Goal: Task Accomplishment & Management: Manage account settings

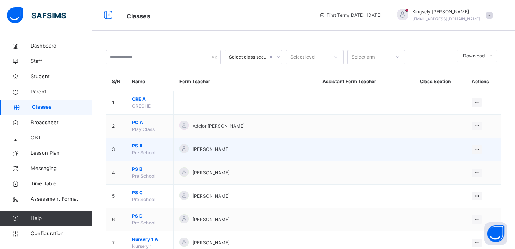
scroll to position [15, 0]
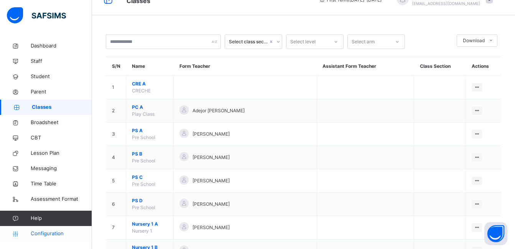
click at [52, 230] on link "Configuration" at bounding box center [46, 233] width 92 height 15
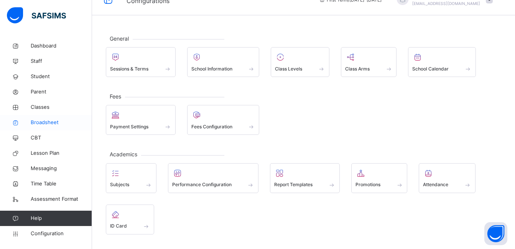
click at [45, 119] on span "Broadsheet" at bounding box center [61, 123] width 61 height 8
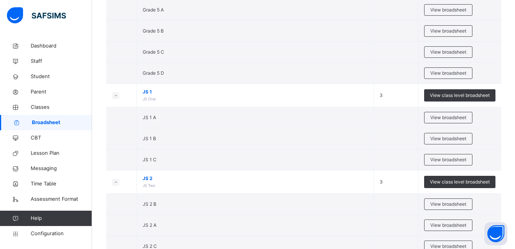
scroll to position [1199, 0]
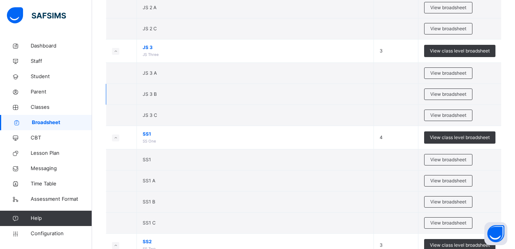
click at [331, 84] on td "JS 3 B" at bounding box center [255, 94] width 237 height 21
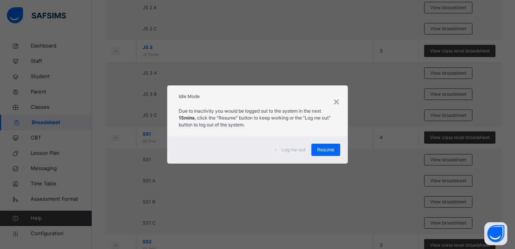
click at [266, 72] on div "× Idle Mode Due to inactivity you would be logged out to the system in the next…" at bounding box center [257, 124] width 515 height 249
click at [329, 145] on div "Resume" at bounding box center [325, 150] width 29 height 12
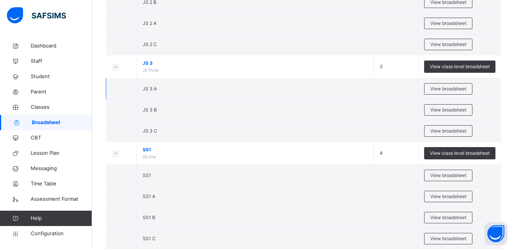
scroll to position [1076, 0]
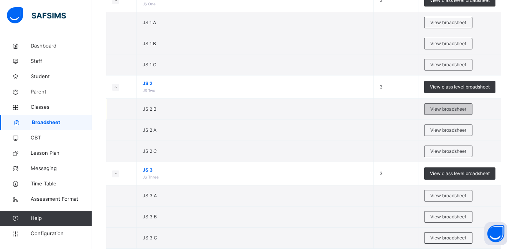
click at [449, 113] on div "View broadsheet" at bounding box center [448, 108] width 48 height 11
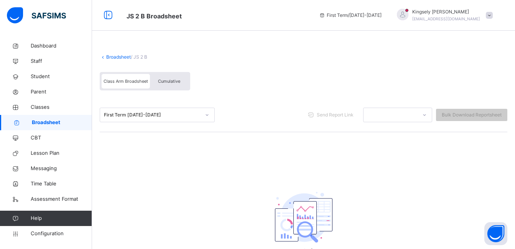
click at [41, 122] on span "Broadsheet" at bounding box center [62, 123] width 60 height 8
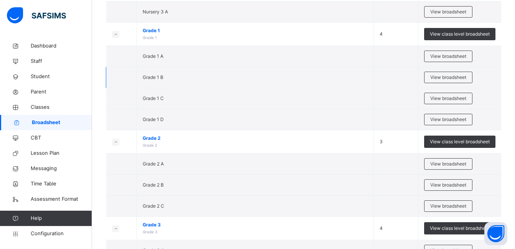
scroll to position [506, 0]
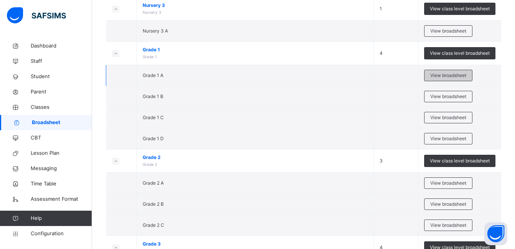
click at [462, 76] on span "View broadsheet" at bounding box center [448, 75] width 36 height 7
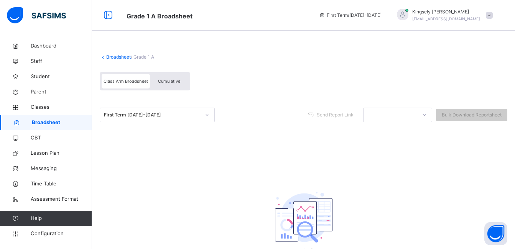
click at [200, 112] on div at bounding box center [207, 115] width 15 height 14
click at [56, 121] on span "Broadsheet" at bounding box center [62, 123] width 60 height 8
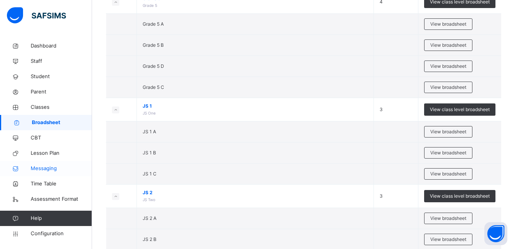
scroll to position [981, 0]
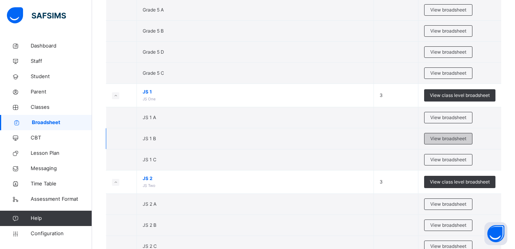
click at [436, 138] on span "View broadsheet" at bounding box center [448, 138] width 36 height 7
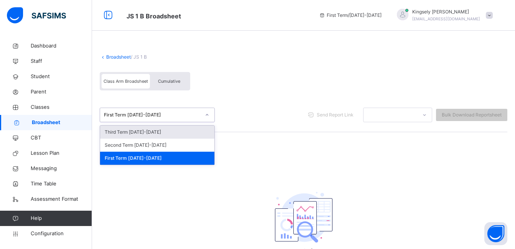
click at [201, 117] on div at bounding box center [206, 115] width 13 height 12
click at [171, 135] on div "Third Term 2022-2023" at bounding box center [157, 132] width 114 height 13
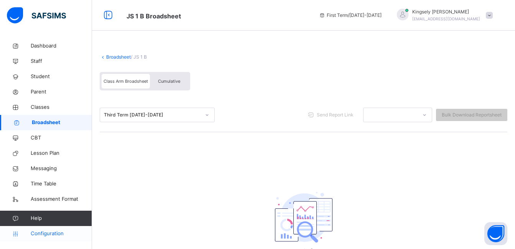
click at [47, 236] on span "Configuration" at bounding box center [61, 234] width 61 height 8
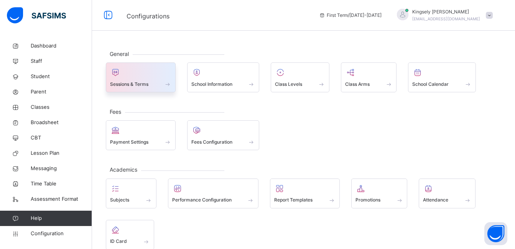
click at [172, 83] on div "Sessions & Terms" at bounding box center [141, 77] width 70 height 30
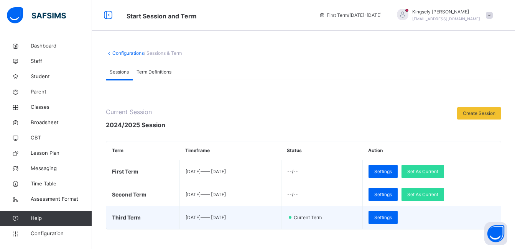
click at [429, 217] on td "Settings" at bounding box center [431, 217] width 138 height 23
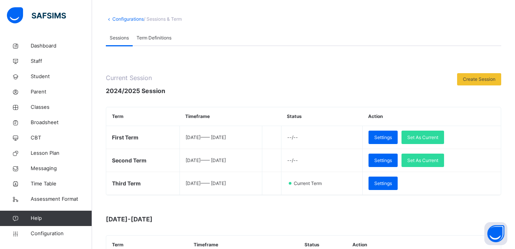
scroll to position [46, 0]
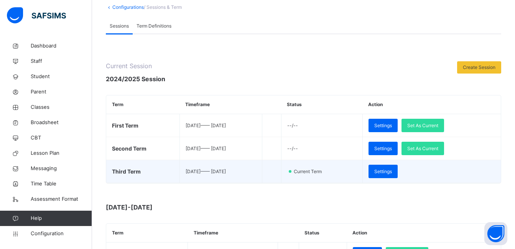
click at [425, 169] on td "Settings" at bounding box center [431, 171] width 138 height 23
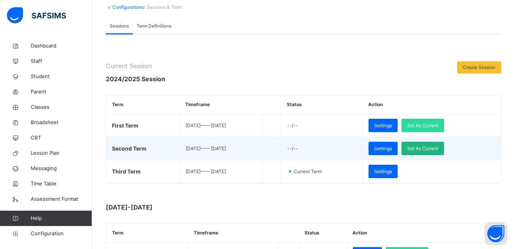
click at [429, 150] on span "Set As Current" at bounding box center [422, 148] width 31 height 7
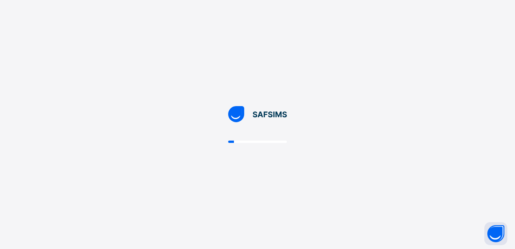
scroll to position [0, 0]
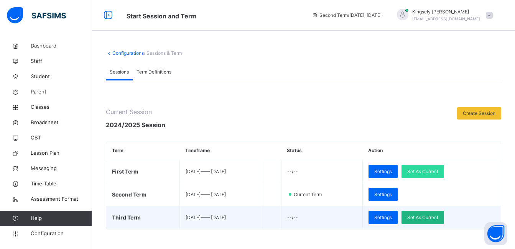
click at [438, 219] on span "Set As Current" at bounding box center [422, 217] width 31 height 7
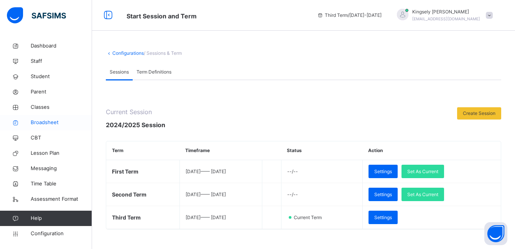
click at [51, 127] on link "Broadsheet" at bounding box center [46, 122] width 92 height 15
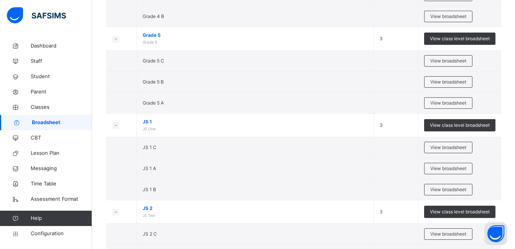
scroll to position [997, 0]
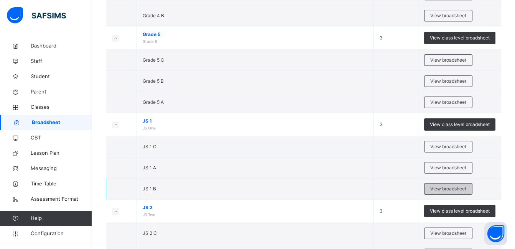
click at [449, 187] on span "View broadsheet" at bounding box center [448, 189] width 36 height 7
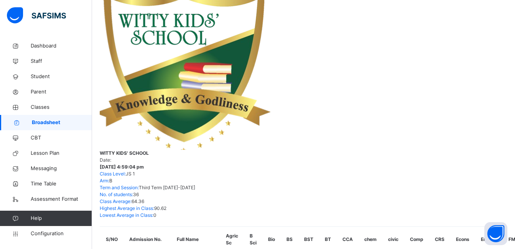
scroll to position [121, 0]
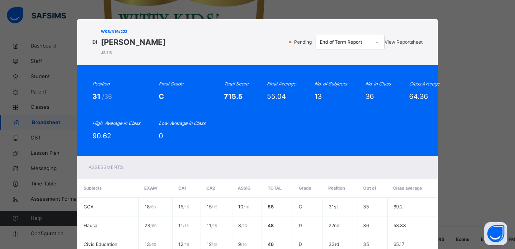
click at [388, 39] on div "View Reportsheet" at bounding box center [403, 42] width 38 height 7
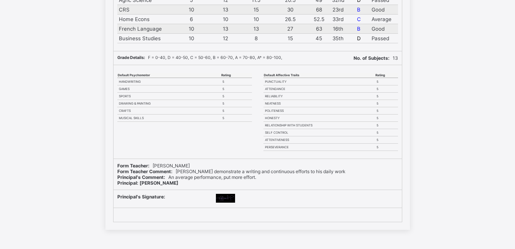
scroll to position [231, 0]
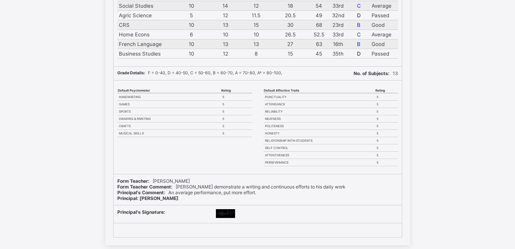
click at [306, 99] on td "PUNCTUALITY" at bounding box center [319, 97] width 112 height 8
